Goal: Entertainment & Leisure: Consume media (video, audio)

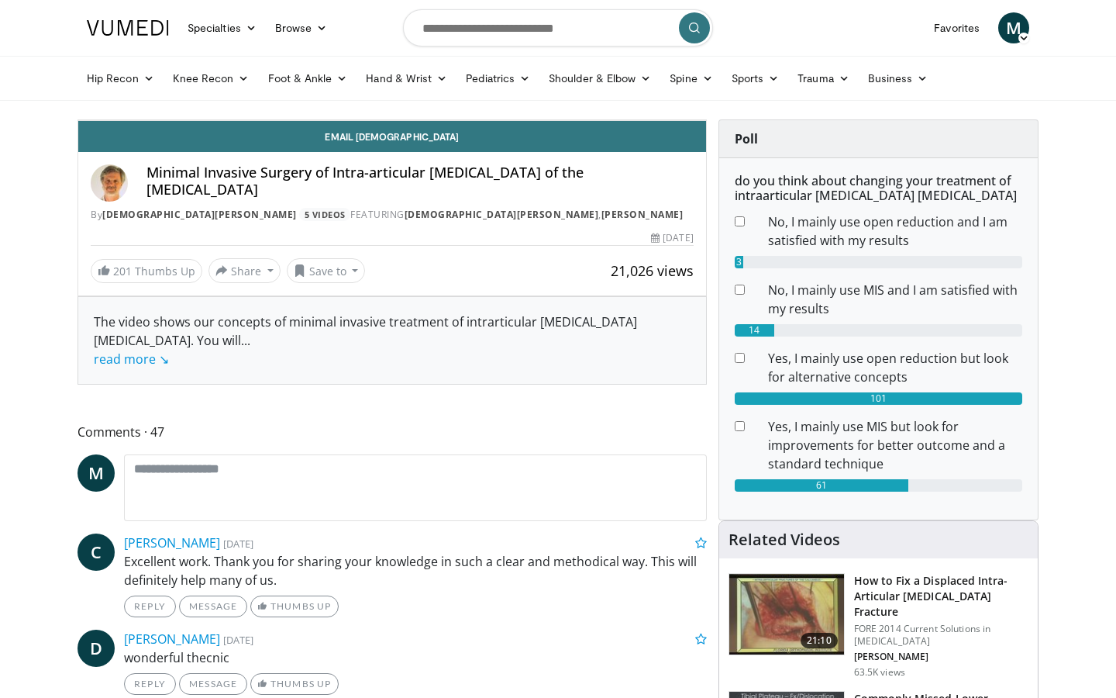
click at [414, 142] on icon "Video Player" at bounding box center [391, 119] width 43 height 43
click at [1115, 89] on div "Progress Bar" at bounding box center [1127, 86] width 2 height 6
click at [706, 120] on span "Video Player" at bounding box center [690, 104] width 31 height 31
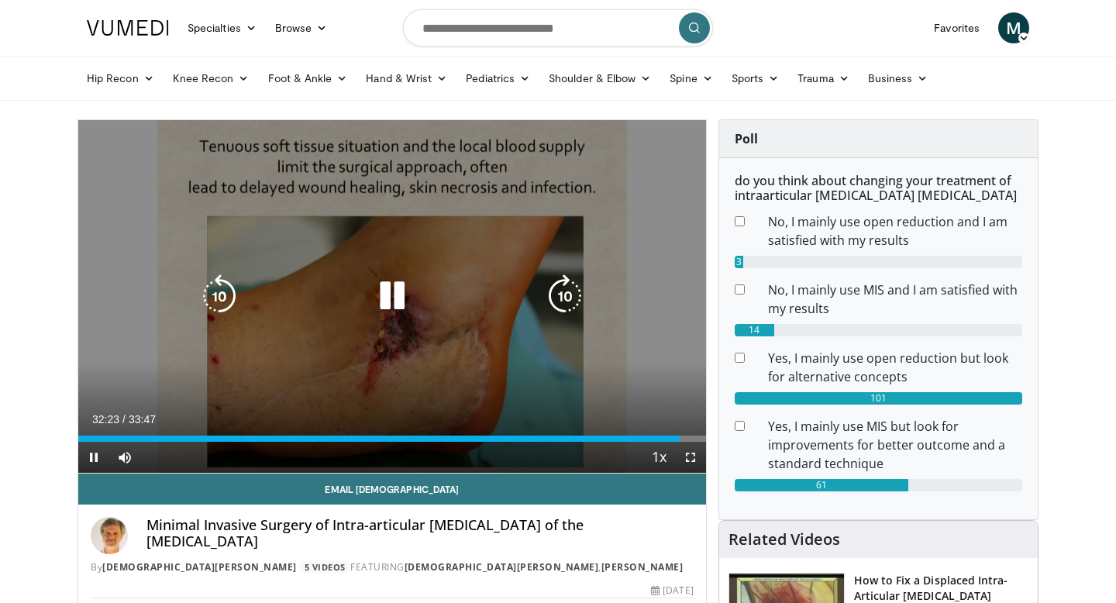
click at [469, 278] on div "10 seconds Tap to unmute" at bounding box center [392, 296] width 628 height 353
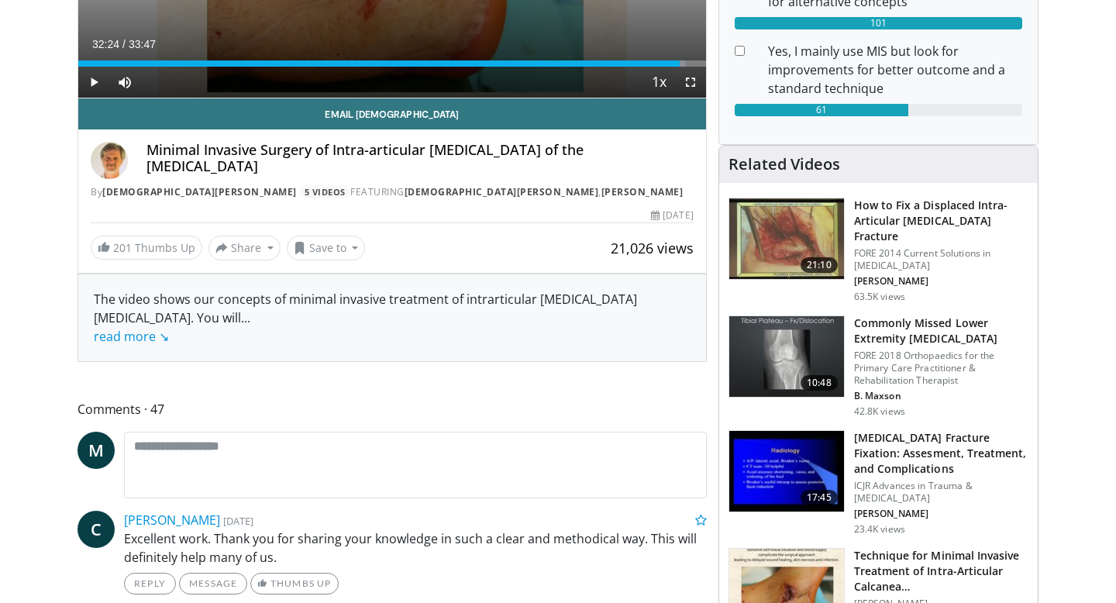
scroll to position [421, 0]
